Goal: Information Seeking & Learning: Learn about a topic

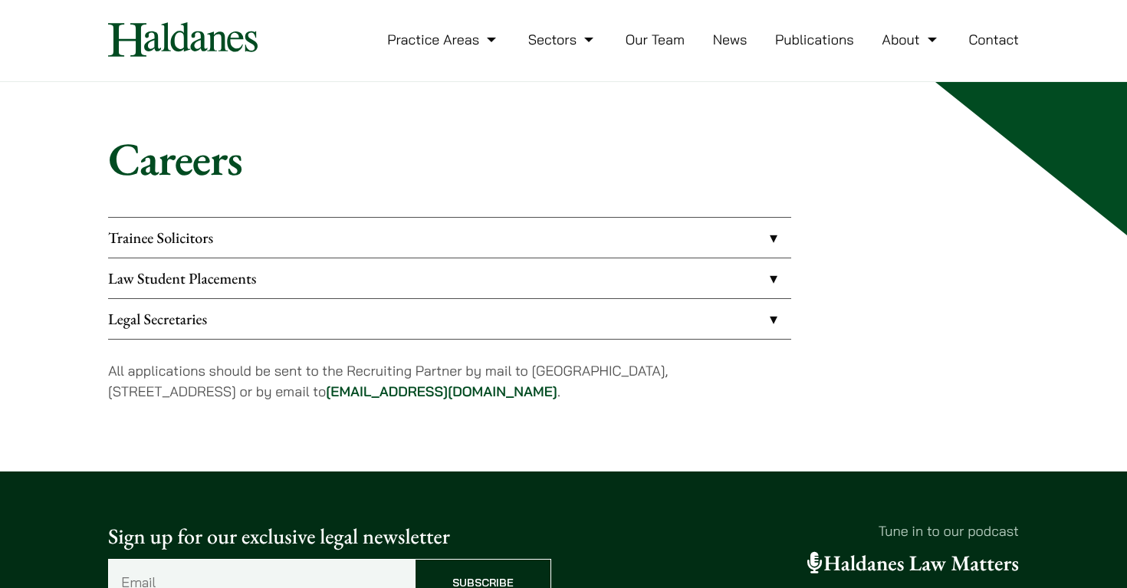
scroll to position [31, 0]
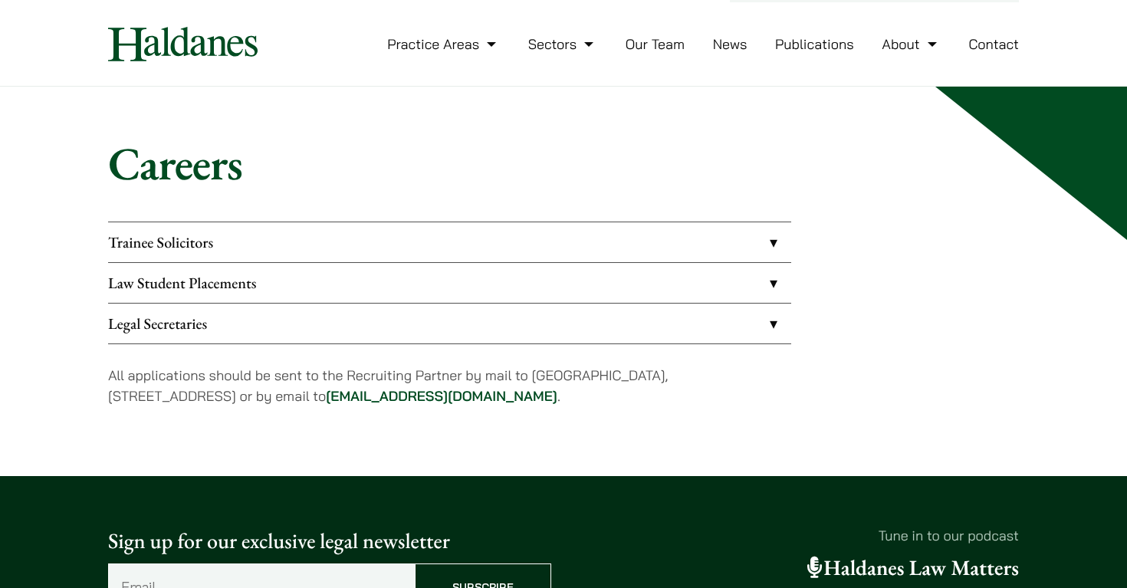
click at [207, 329] on link "Legal Secretaries" at bounding box center [449, 323] width 683 height 40
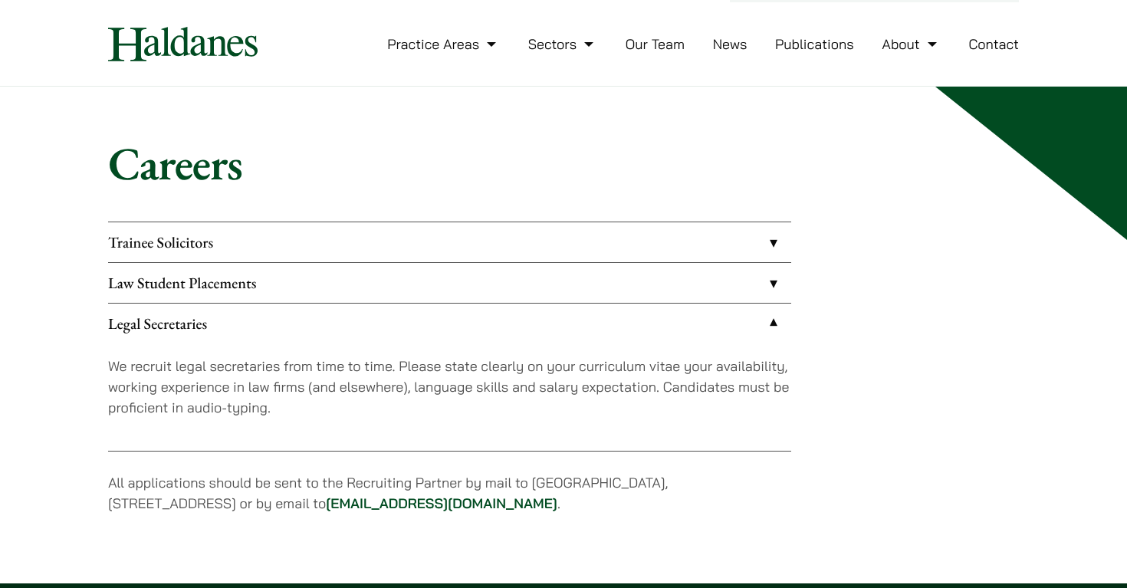
click at [223, 322] on link "Legal Secretaries" at bounding box center [449, 323] width 683 height 40
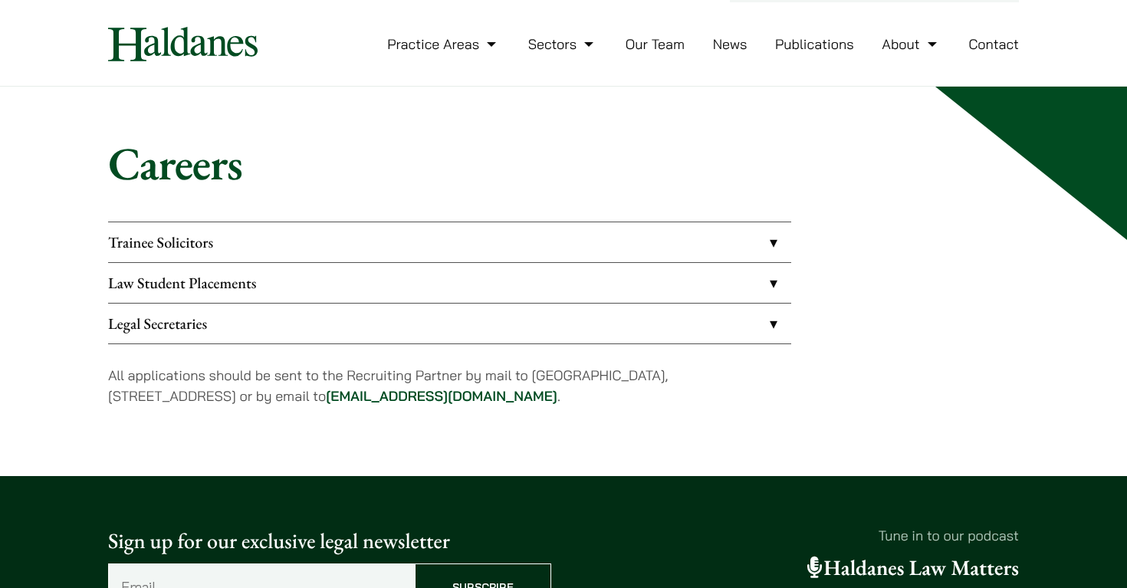
click at [225, 282] on link "Law Student Placements" at bounding box center [449, 283] width 683 height 40
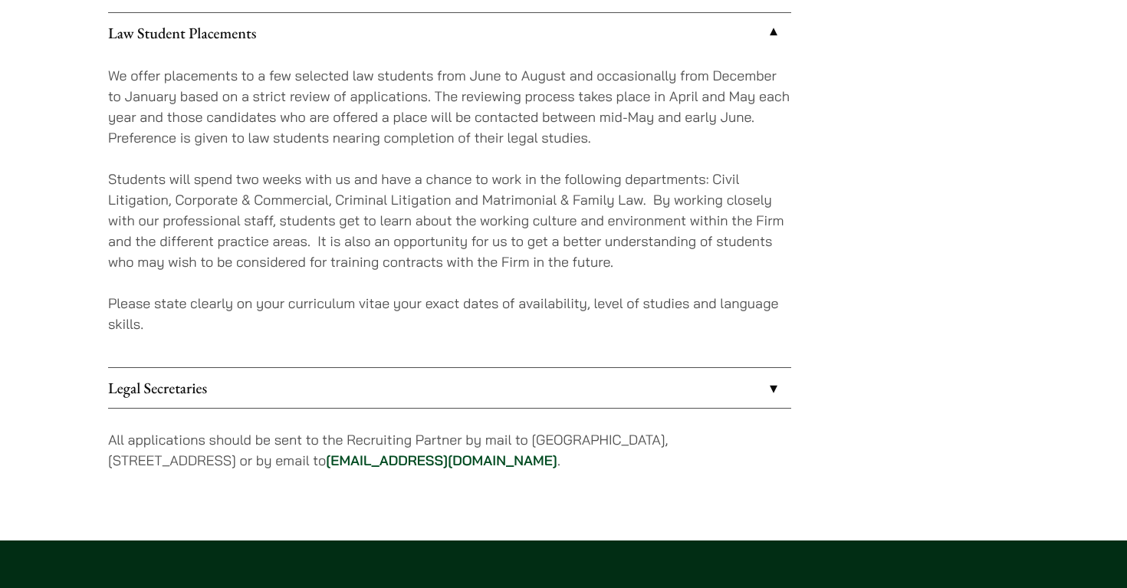
scroll to position [28, 0]
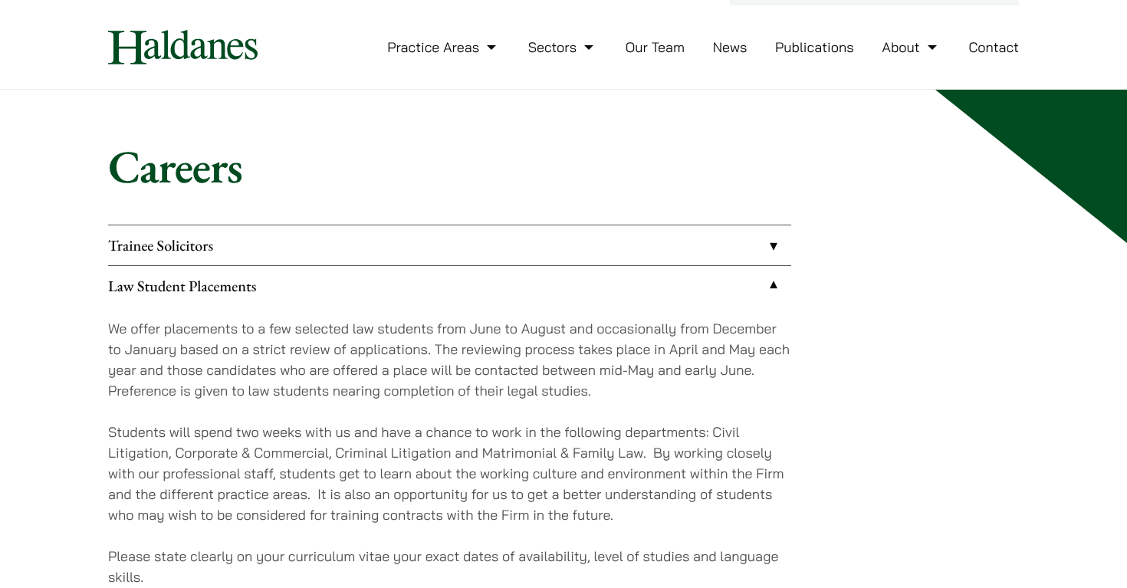
click at [220, 290] on link "Law Student Placements" at bounding box center [449, 286] width 683 height 40
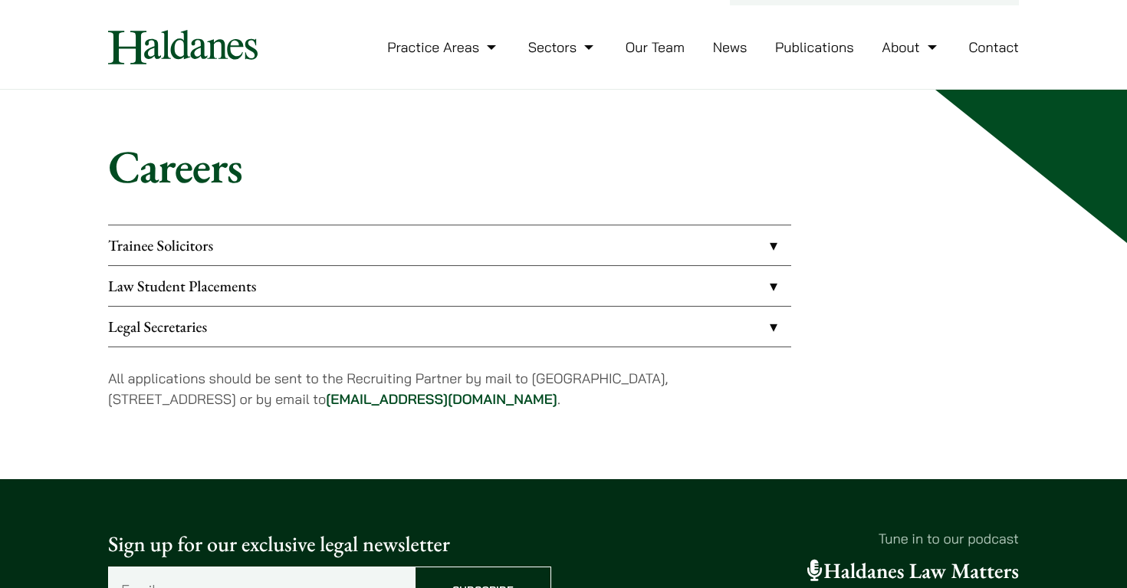
click at [217, 275] on link "Law Student Placements" at bounding box center [449, 286] width 683 height 40
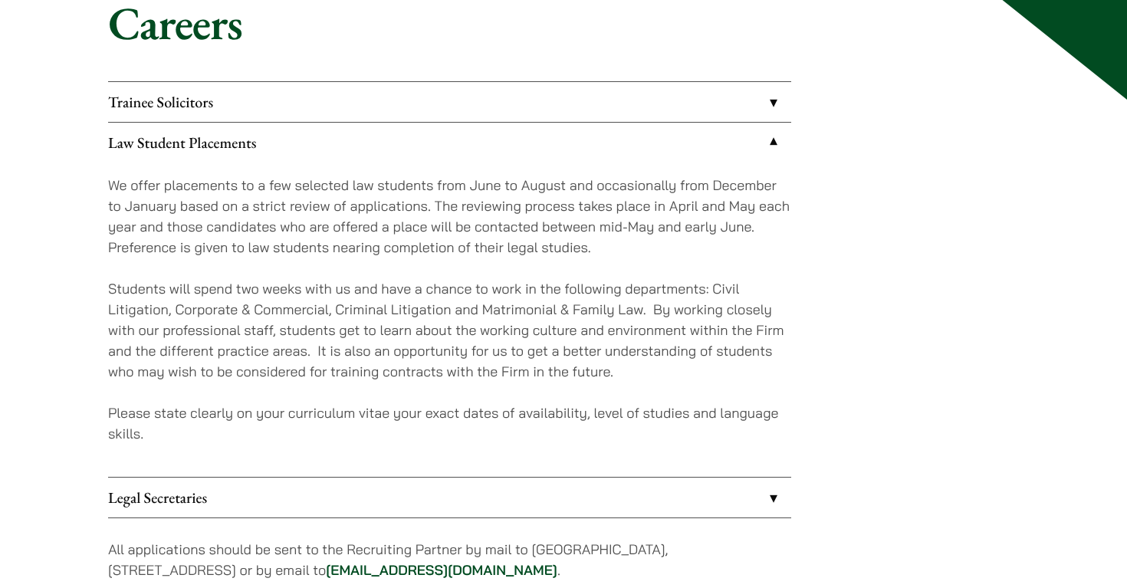
scroll to position [172, 0]
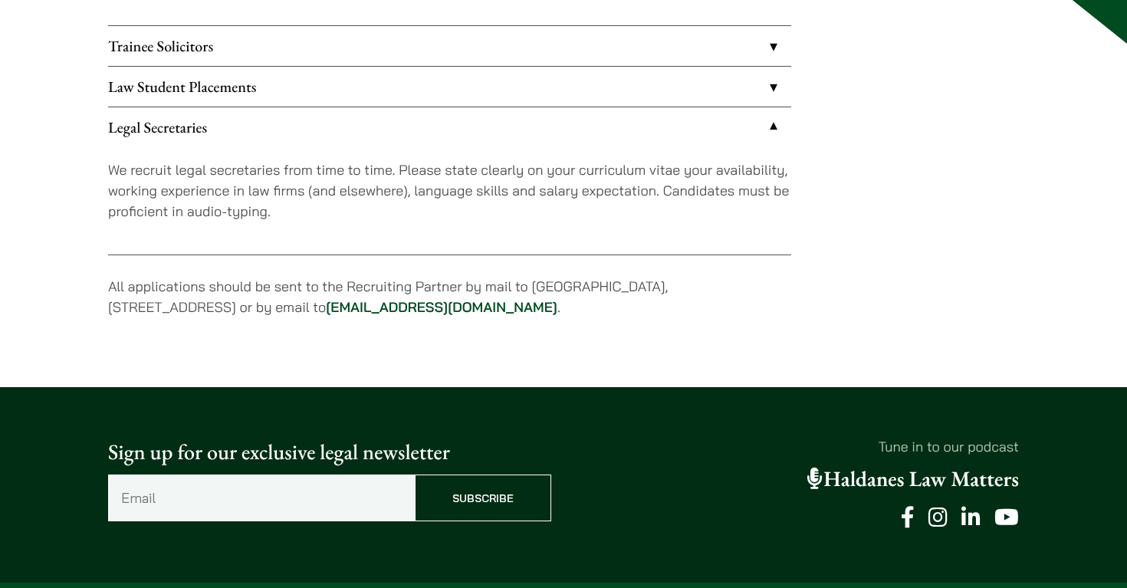
scroll to position [252, 0]
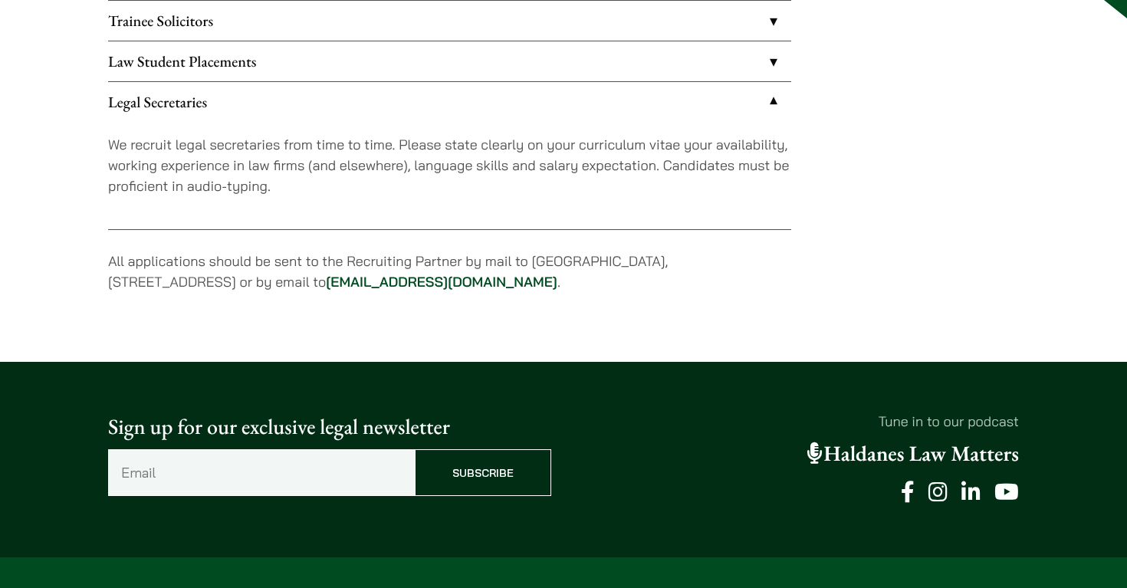
click at [198, 67] on link "Law Student Placements" at bounding box center [449, 61] width 683 height 40
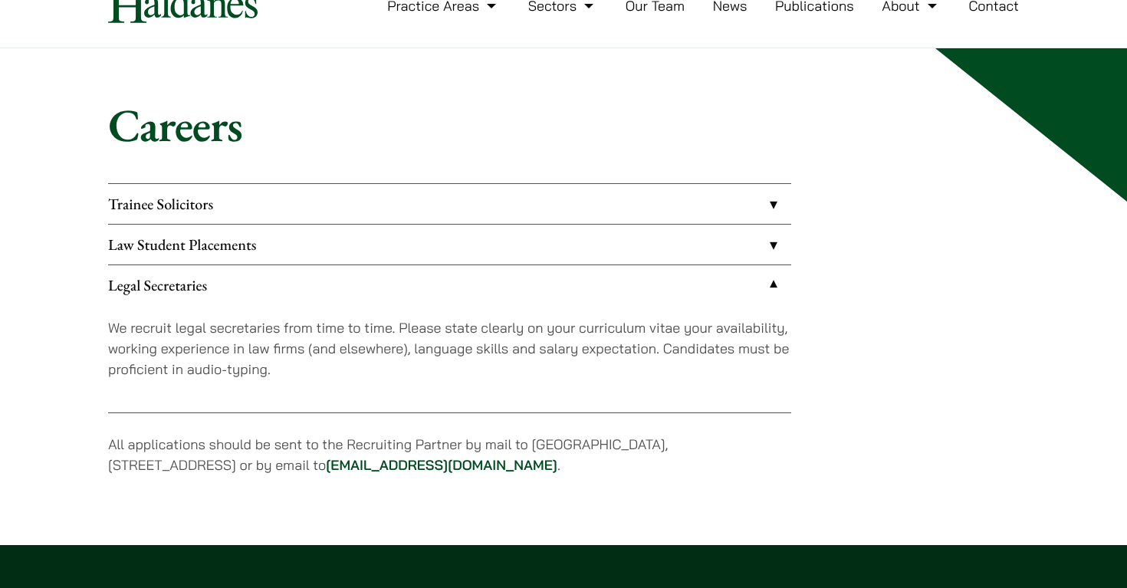
scroll to position [31, 0]
